Goal: Information Seeking & Learning: Understand process/instructions

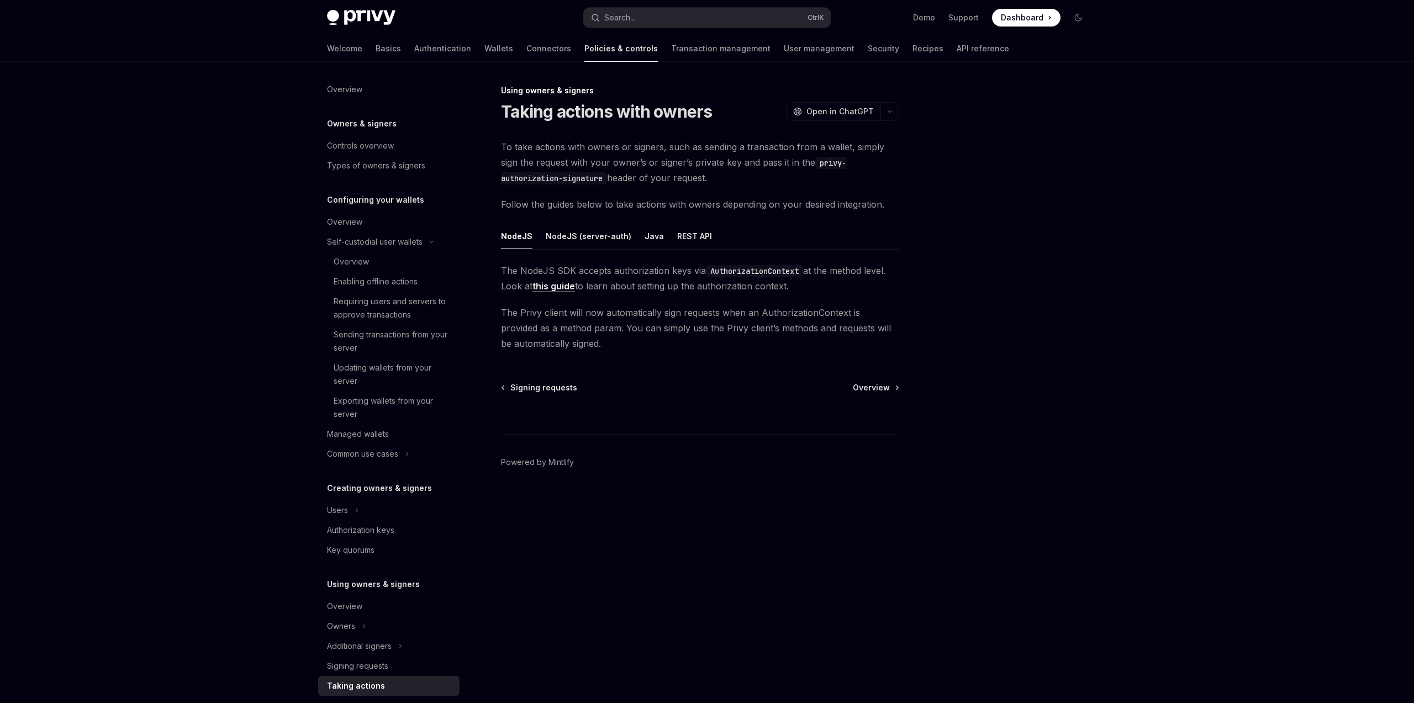
scroll to position [133, 0]
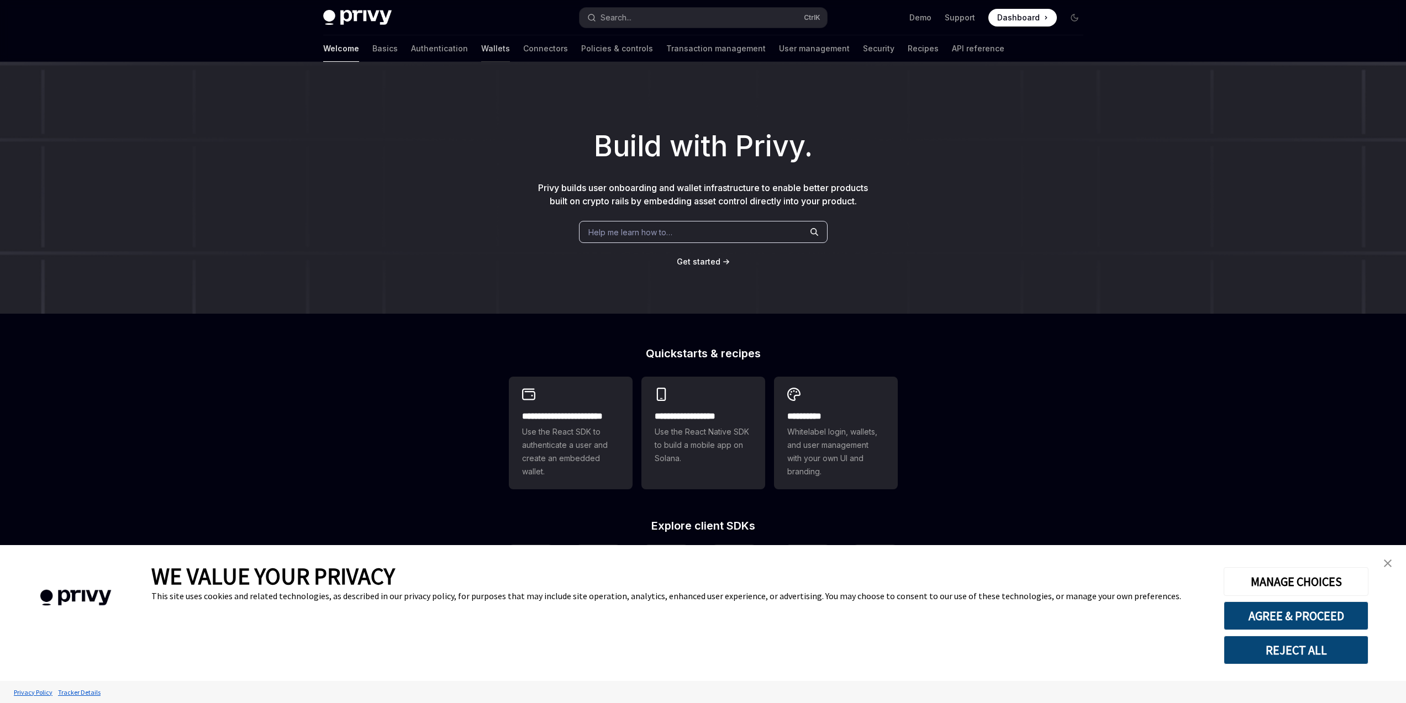
click at [481, 50] on link "Wallets" at bounding box center [495, 48] width 29 height 27
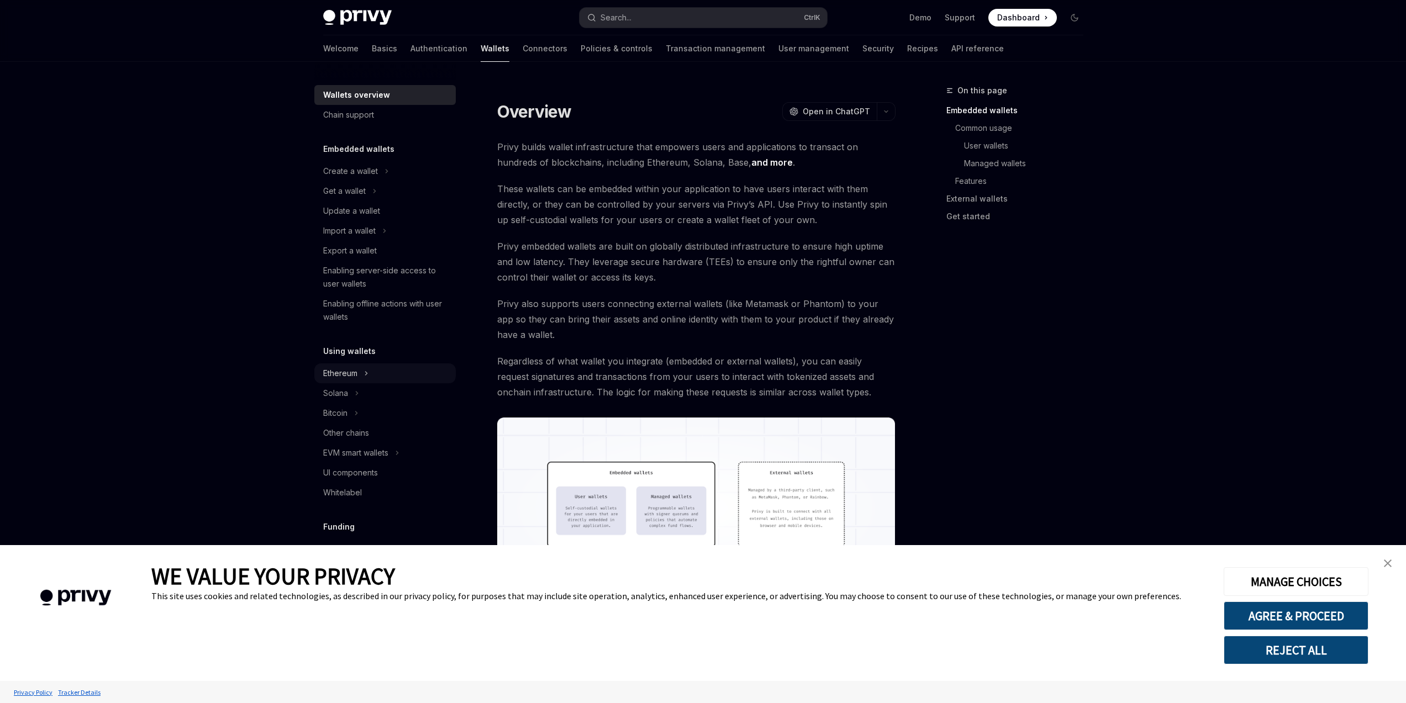
click at [354, 372] on div "Ethereum" at bounding box center [340, 373] width 34 height 13
type textarea "*"
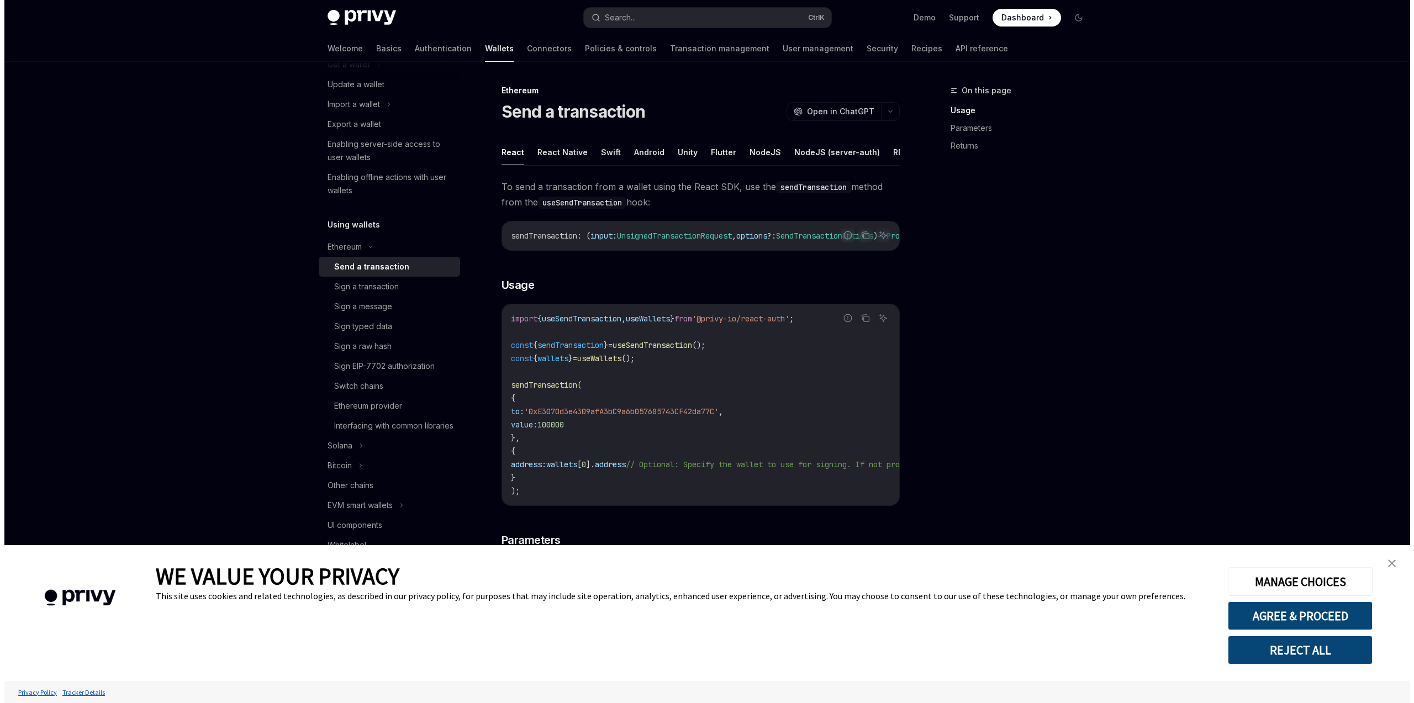
scroll to position [133, 0]
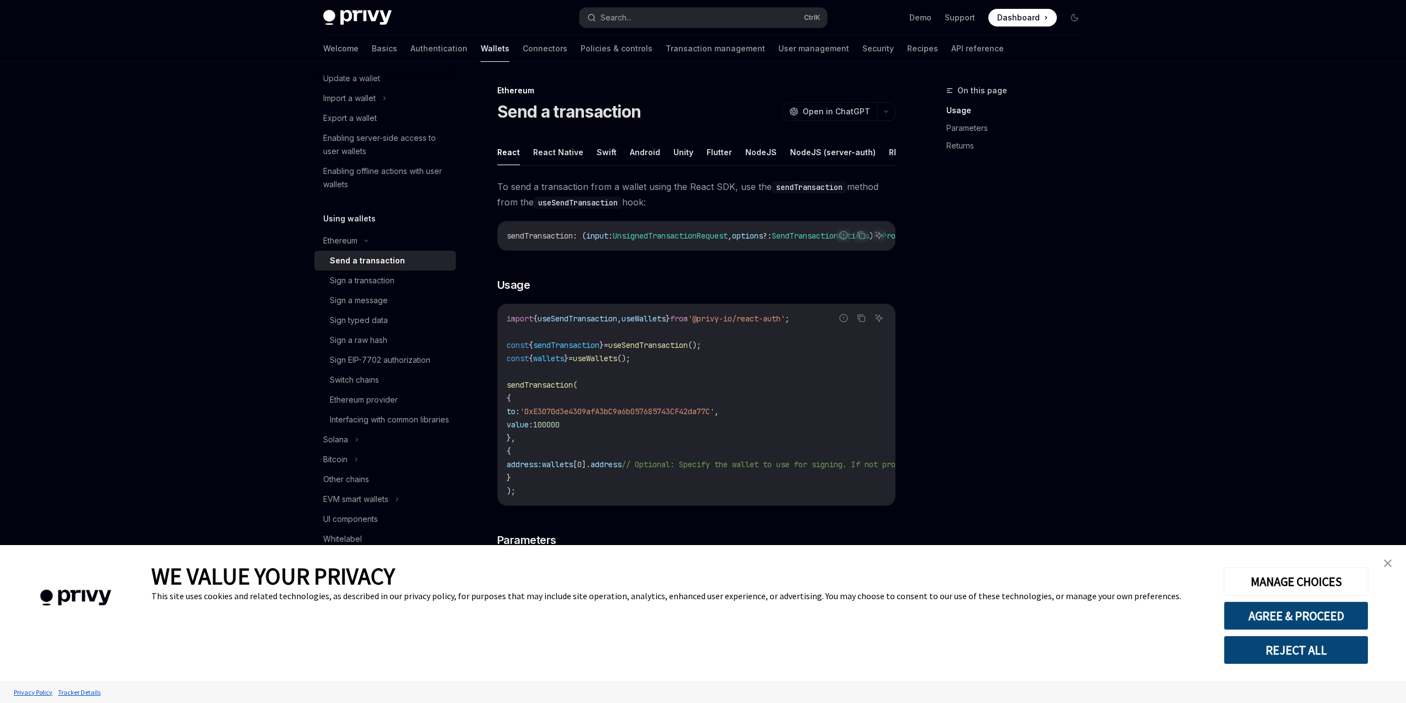
click at [636, 28] on div "Privy Docs home page Search... Ctrl K Demo Support Dashboard Dashboard Search..." at bounding box center [703, 17] width 760 height 35
click at [639, 22] on button "Search... Ctrl K" at bounding box center [702, 18] width 247 height 20
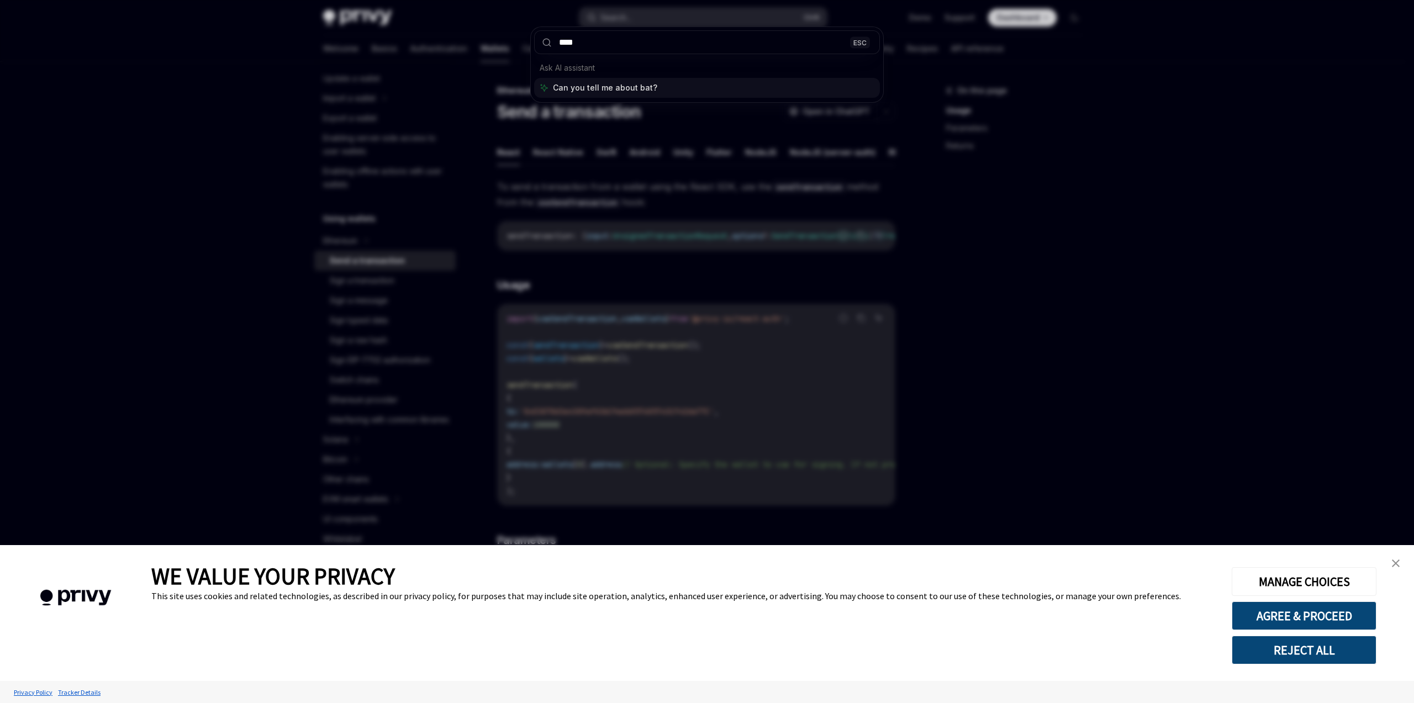
type input "*****"
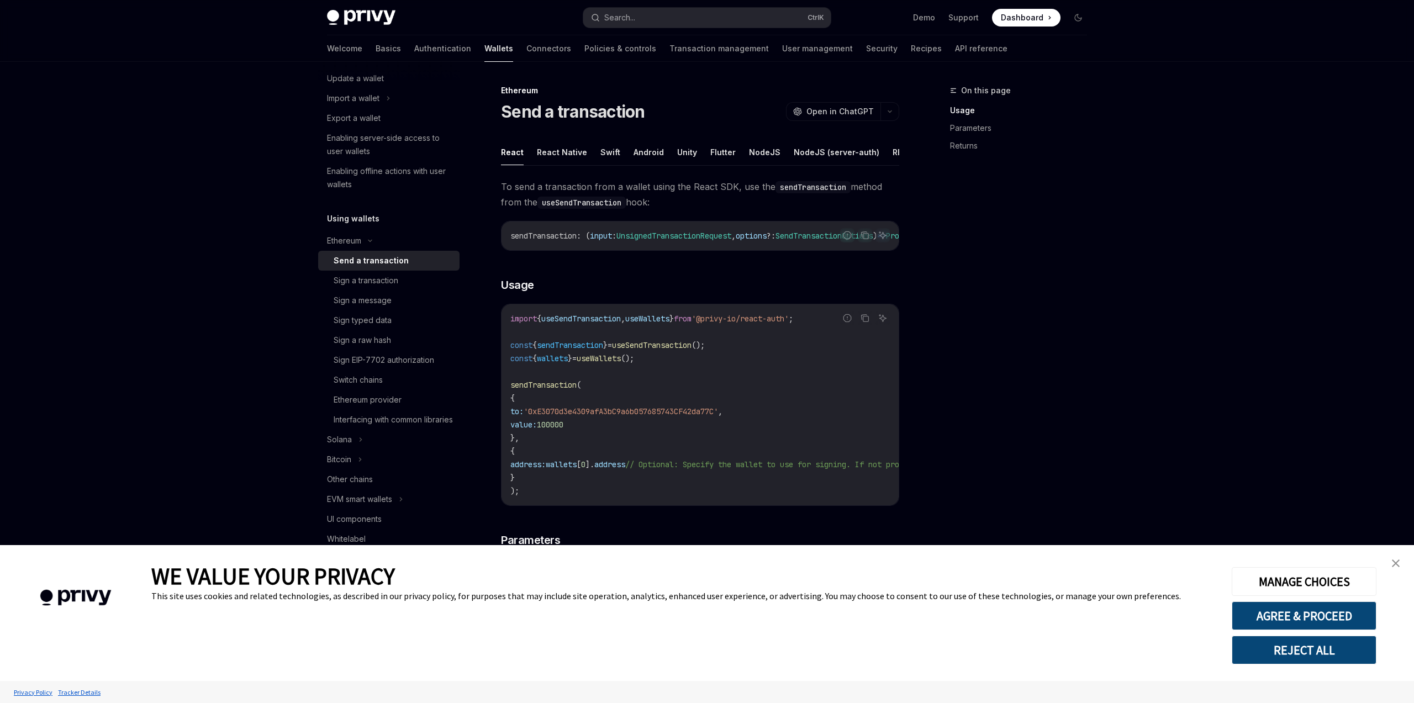
type textarea "*"
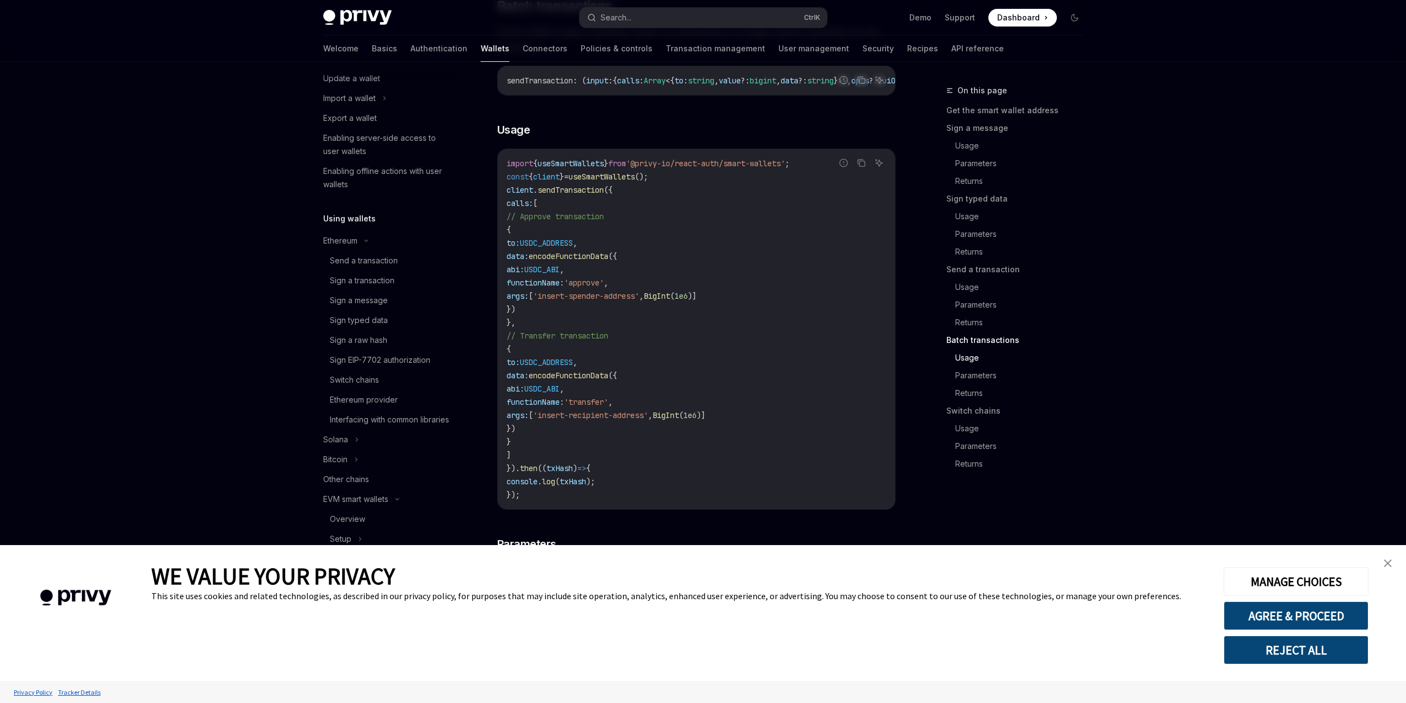
scroll to position [2403, 0]
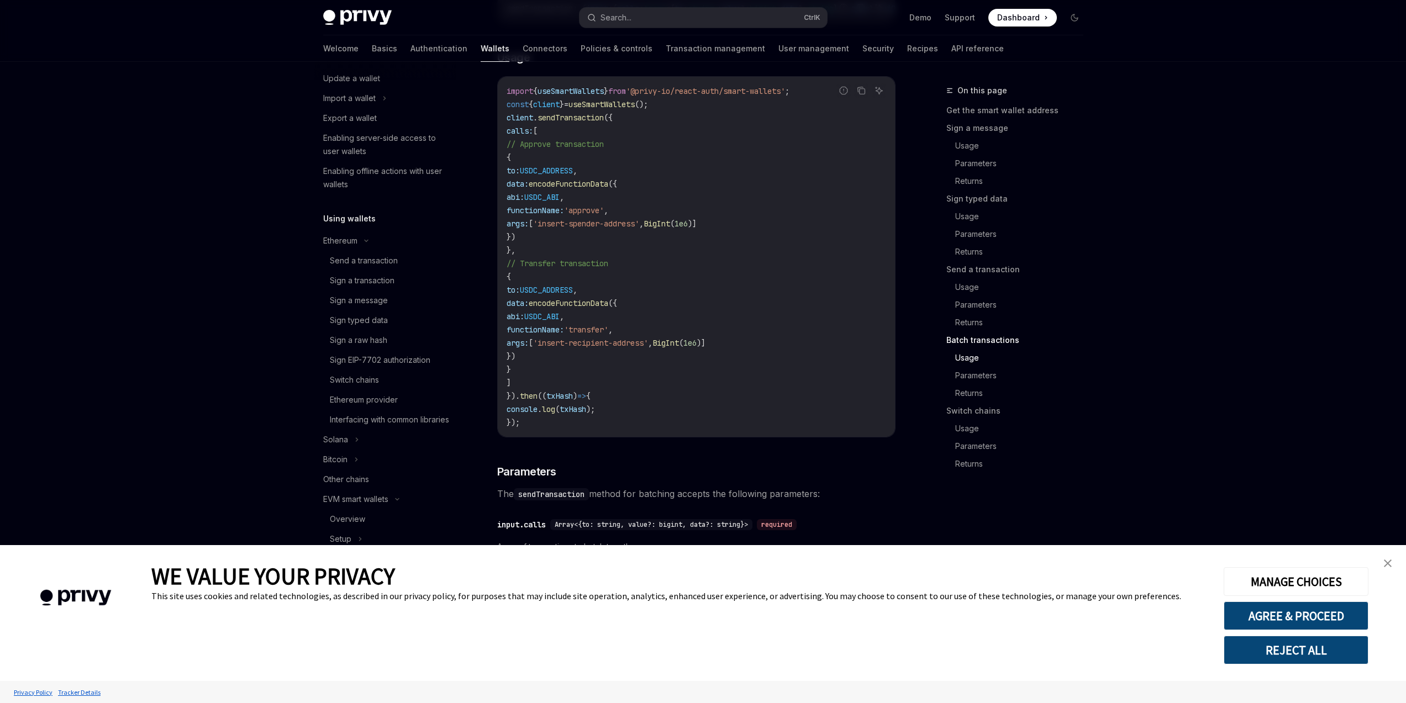
click at [1387, 564] on img "close banner" at bounding box center [1388, 564] width 8 height 8
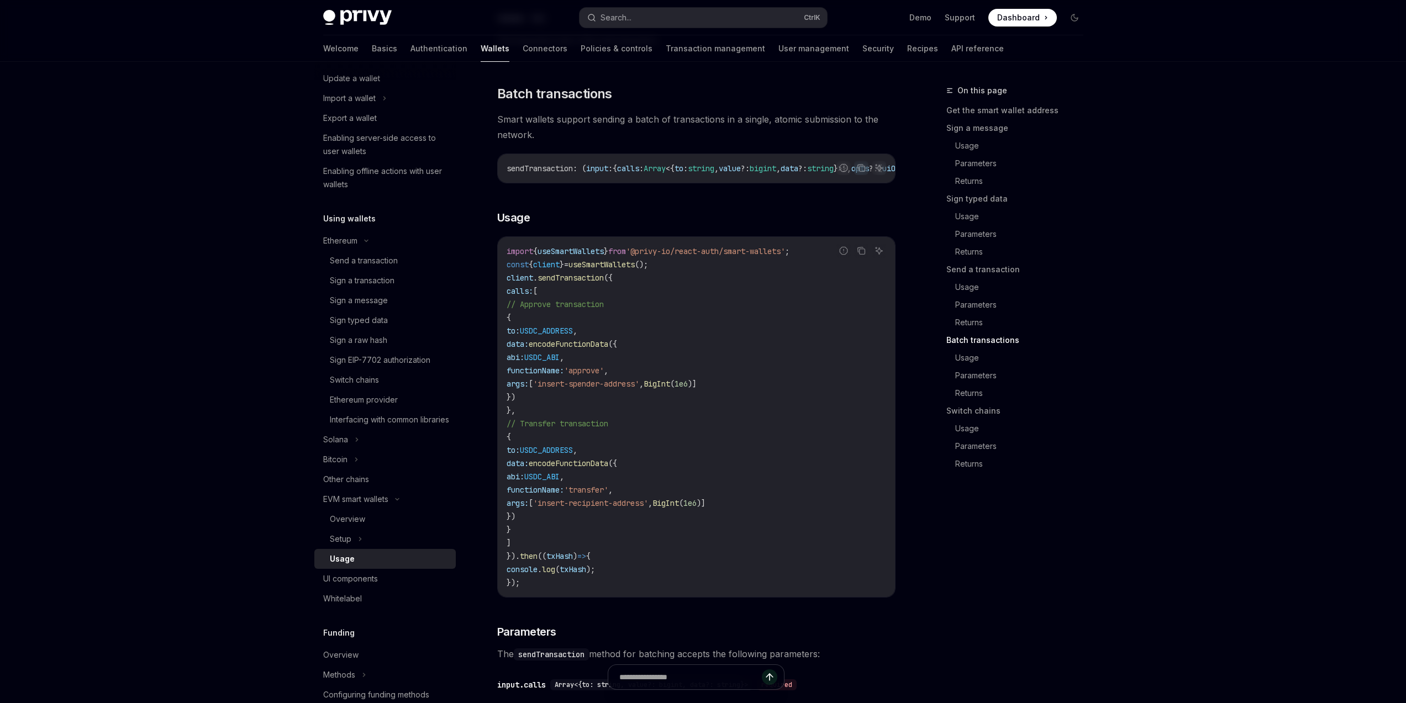
scroll to position [2470, 0]
